Goal: Find specific page/section: Find specific page/section

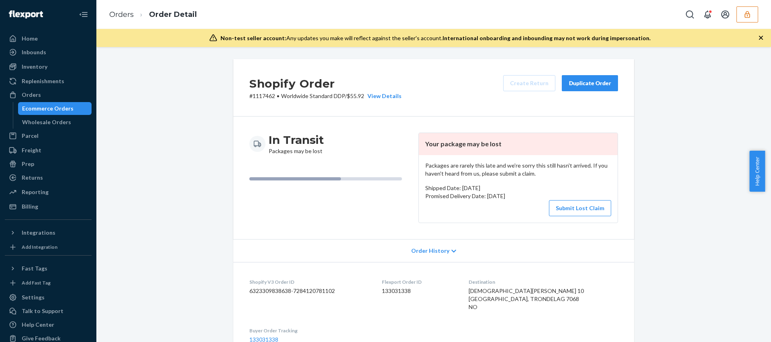
click at [749, 10] on icon "button" at bounding box center [748, 14] width 8 height 8
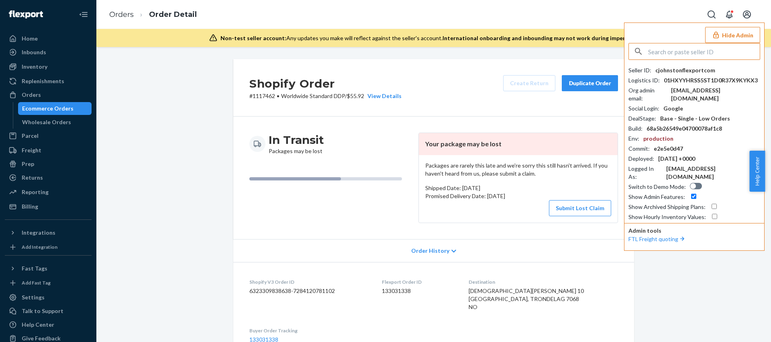
click at [696, 52] on input "text" at bounding box center [704, 51] width 112 height 16
click at [718, 37] on icon "button" at bounding box center [716, 34] width 5 height 7
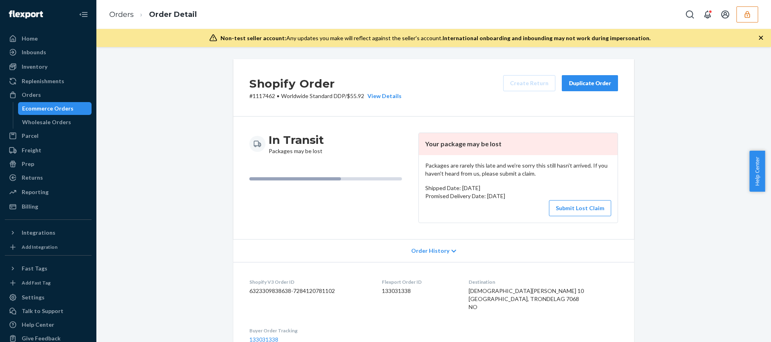
click at [742, 17] on button "button" at bounding box center [748, 14] width 22 height 16
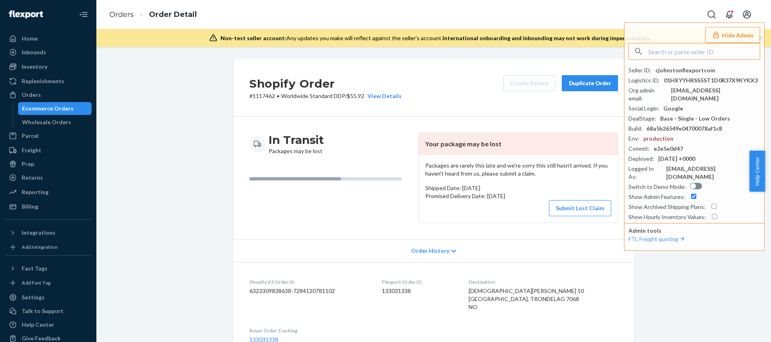
click at [673, 136] on div "Seller ID : cjohnstonflexportcom Logistics ID : 01HXYYHRSS5ST1D0R37X9KYKX3 Org …" at bounding box center [695, 143] width 132 height 155
click at [685, 47] on input "text" at bounding box center [704, 51] width 112 height 16
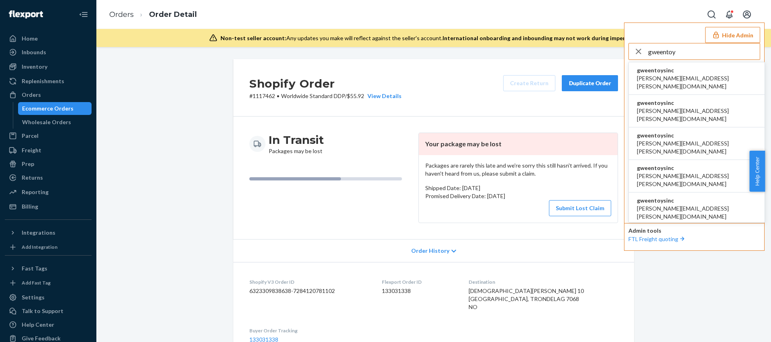
type input "gweentoy"
click at [677, 74] on span "gweentoysinc" at bounding box center [697, 70] width 120 height 8
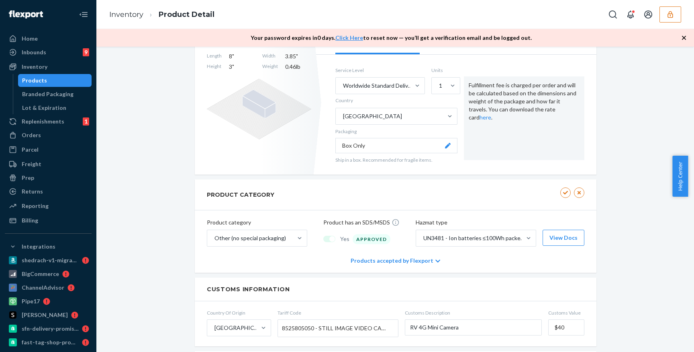
scroll to position [214, 0]
